Goal: Information Seeking & Learning: Learn about a topic

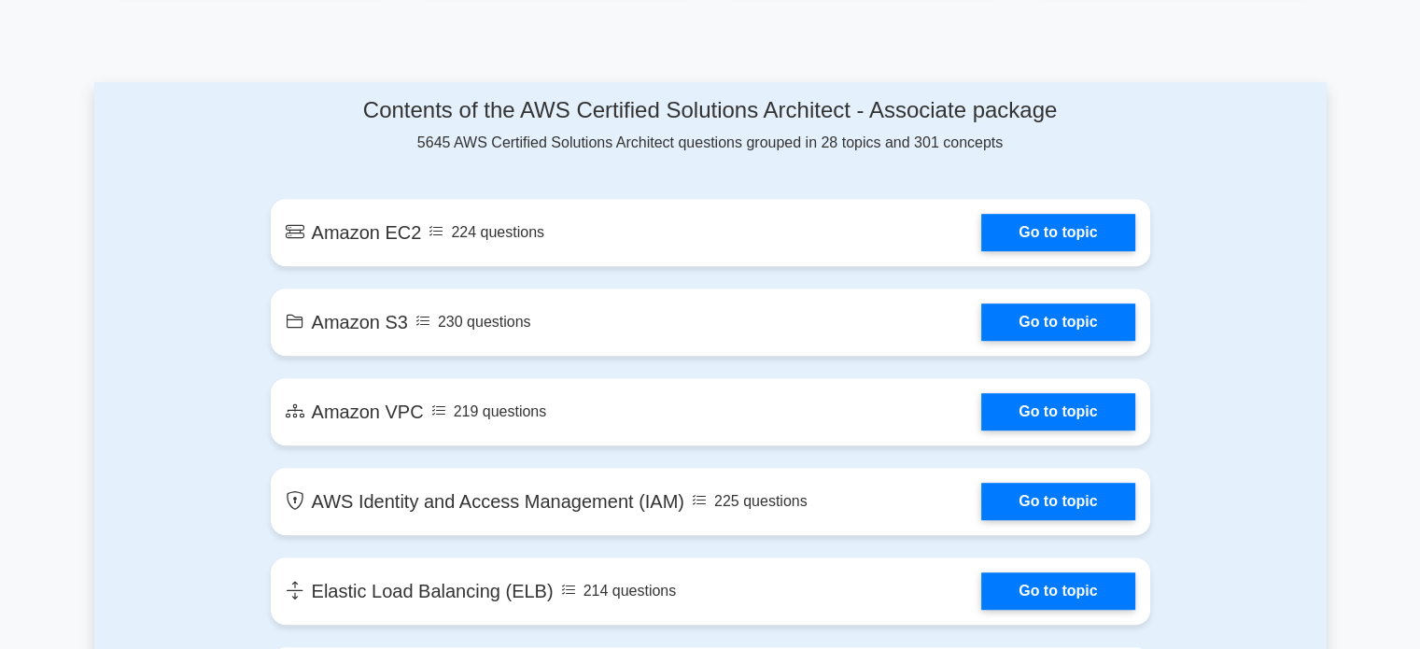
scroll to position [938, 0]
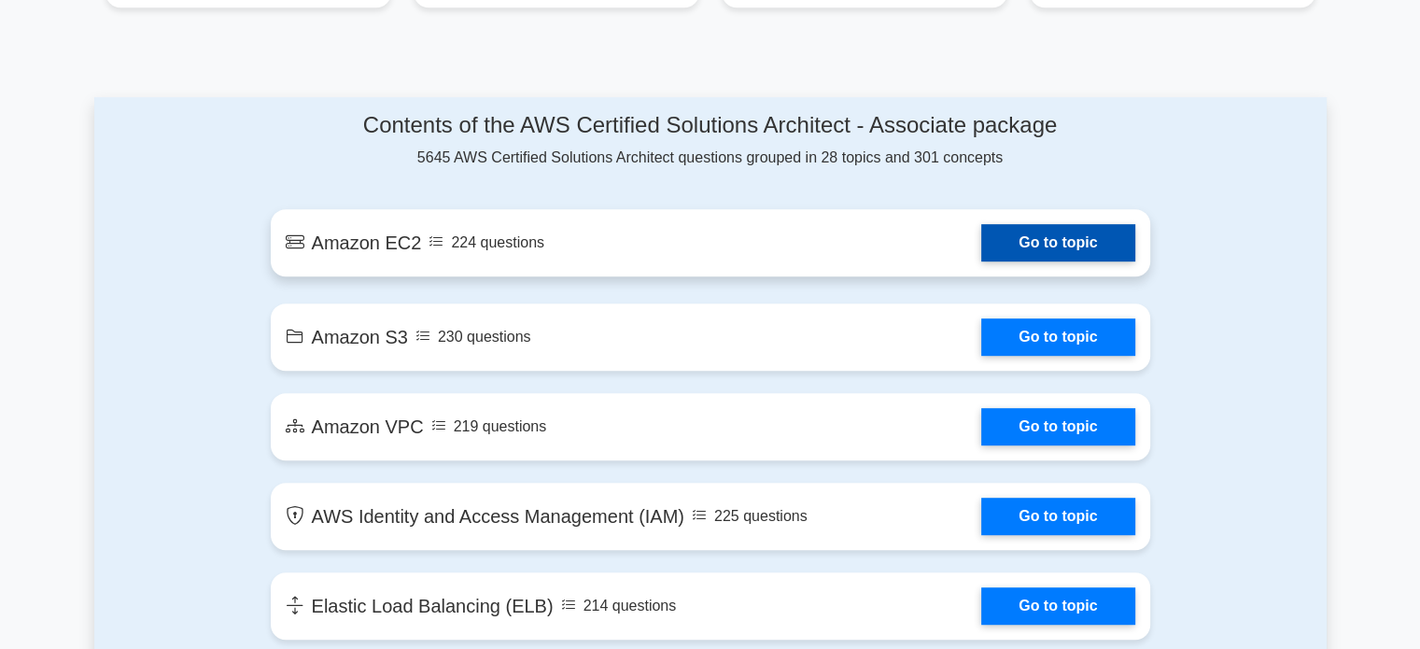
click at [1055, 258] on link "Go to topic" at bounding box center [1058, 242] width 153 height 37
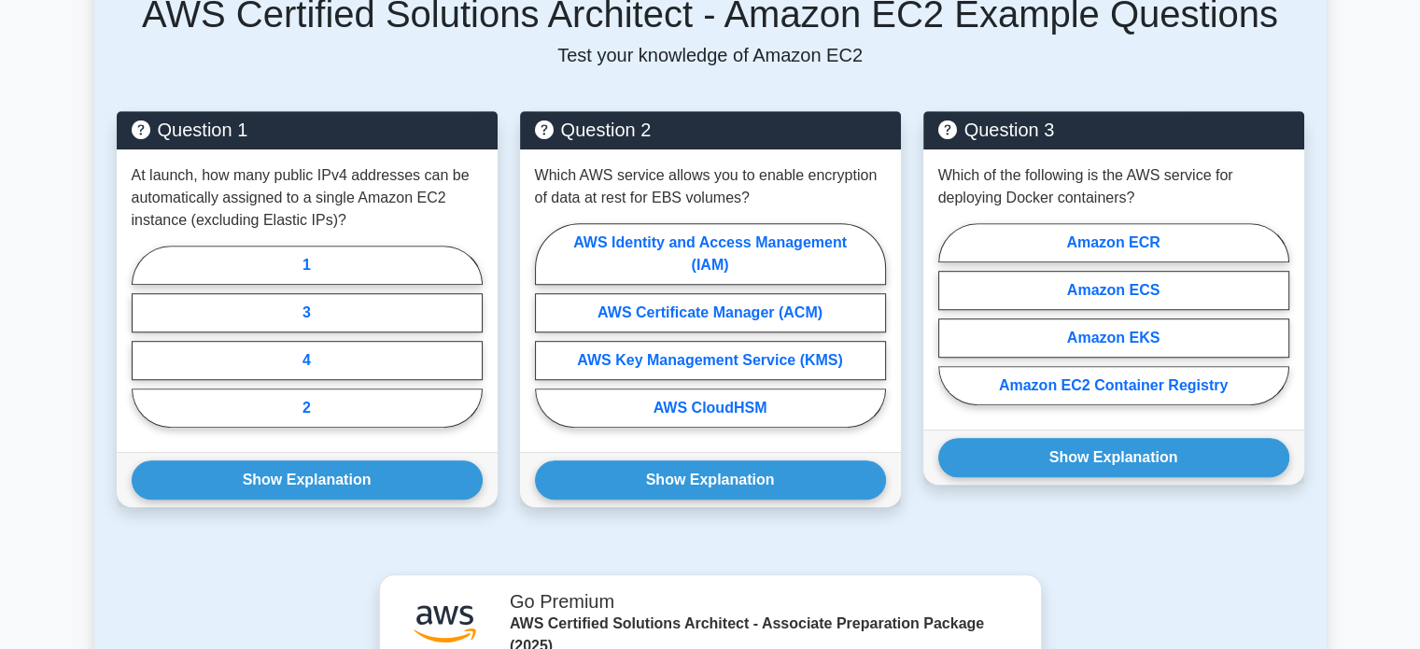
scroll to position [1143, 0]
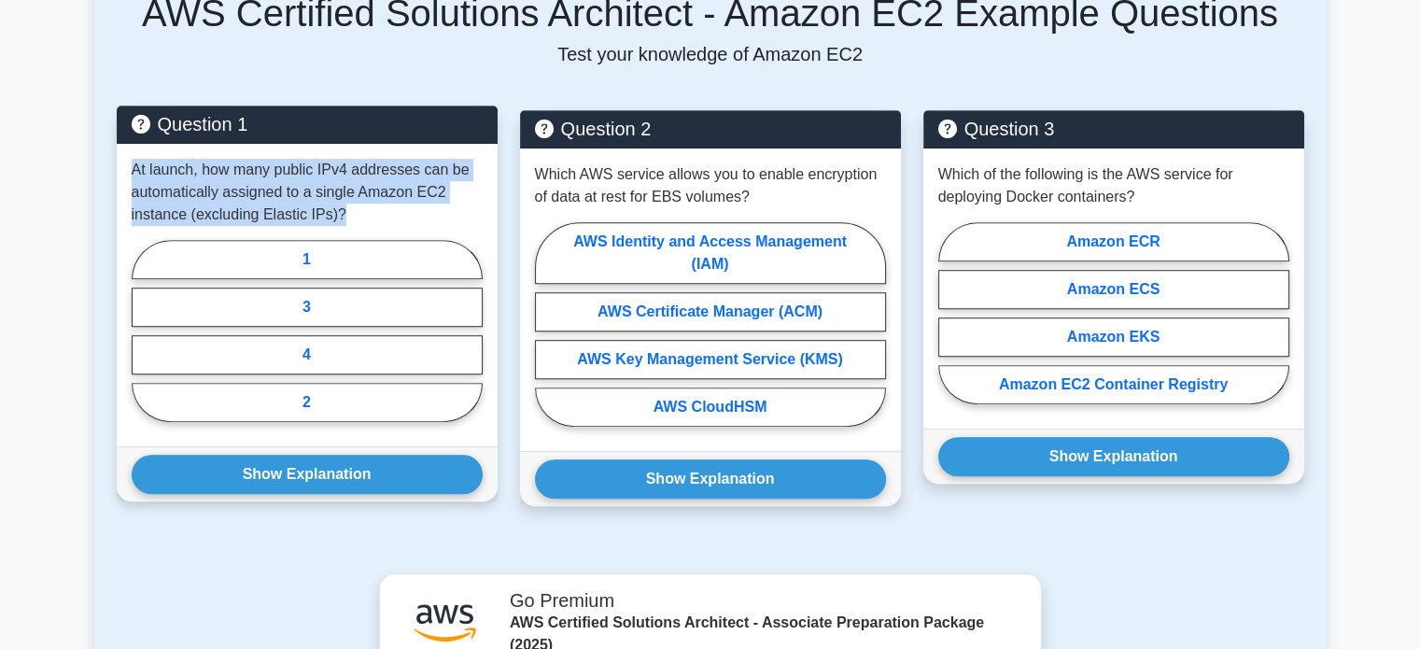
drag, startPoint x: 131, startPoint y: 169, endPoint x: 359, endPoint y: 223, distance: 234.2
click at [359, 223] on p "At launch, how many public IPv4 addresses can be automatically assigned to a si…" at bounding box center [307, 192] width 351 height 67
copy p "At launch, how many public IPv4 addresses can be automatically assigned to a si…"
